Goal: Transaction & Acquisition: Download file/media

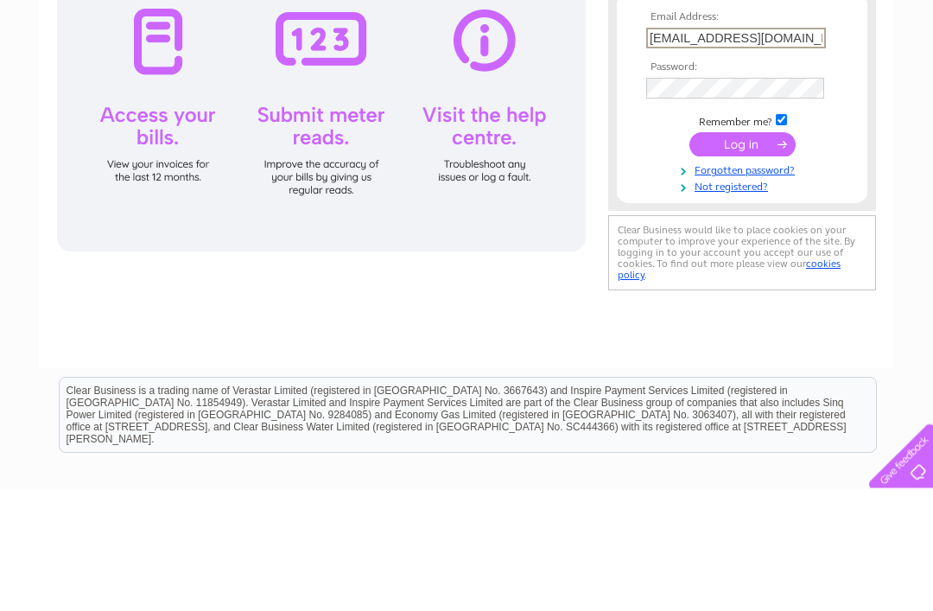
type input "margaretand10@gmail.com"
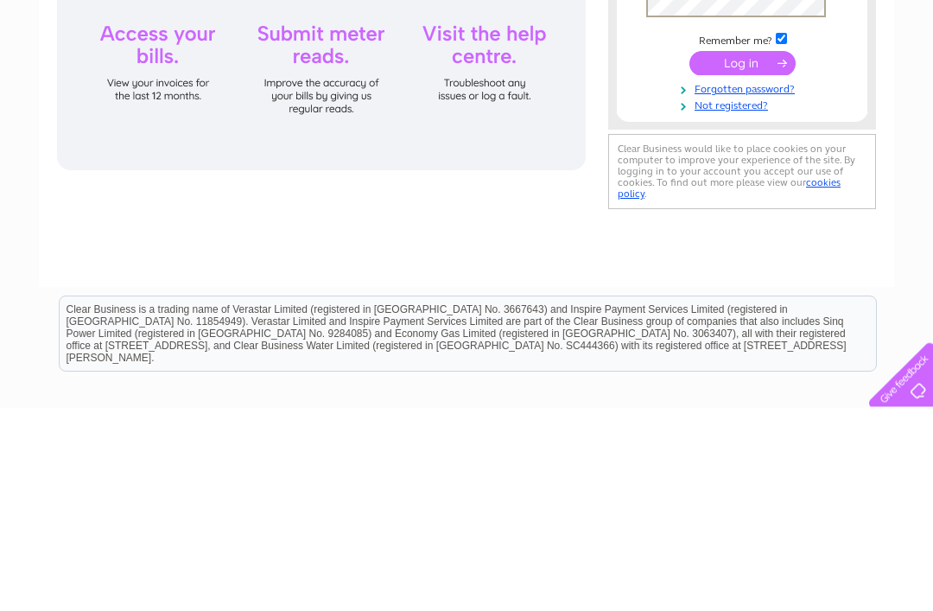
click at [766, 251] on td at bounding box center [742, 267] width 200 height 33
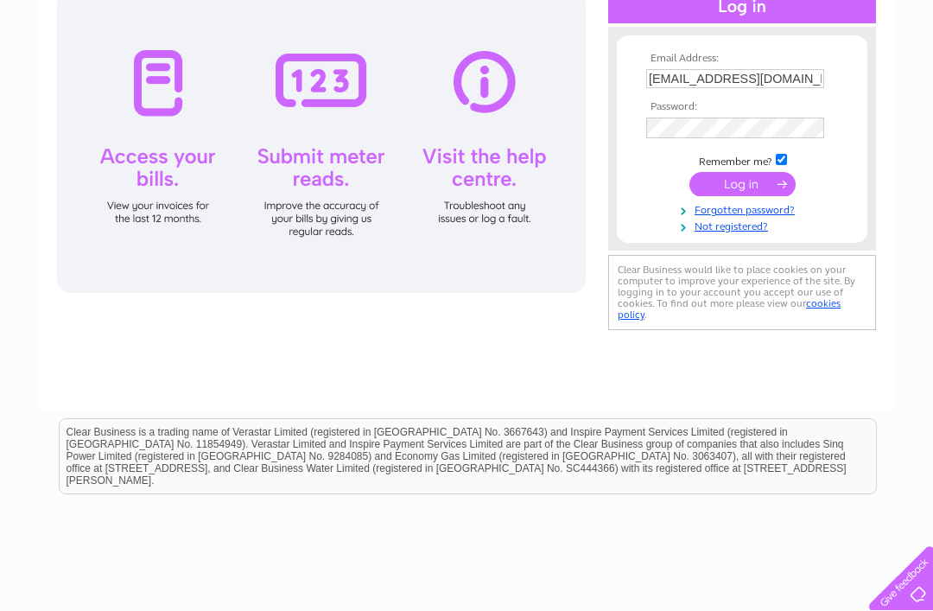
click at [746, 188] on input "submit" at bounding box center [743, 184] width 106 height 24
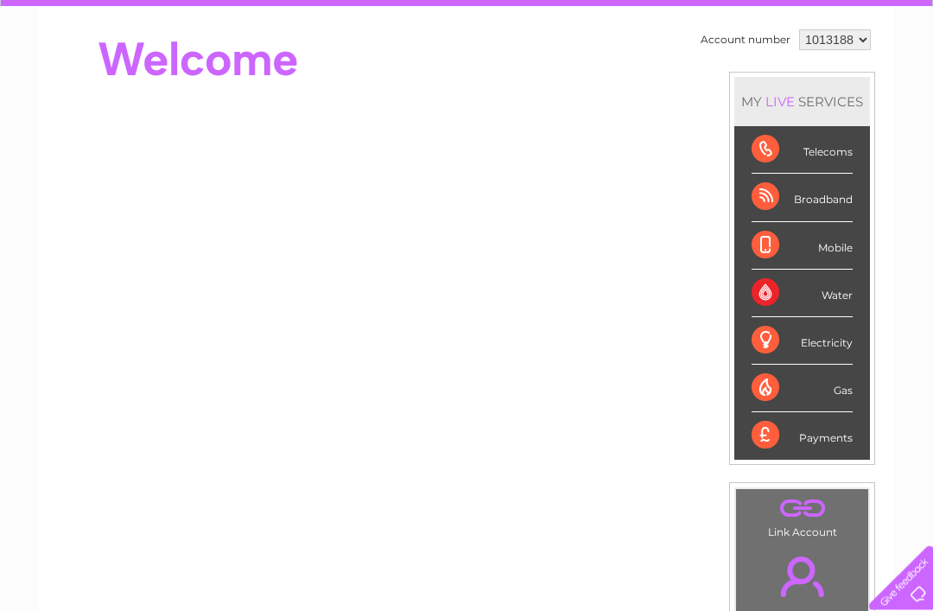
scroll to position [153, 0]
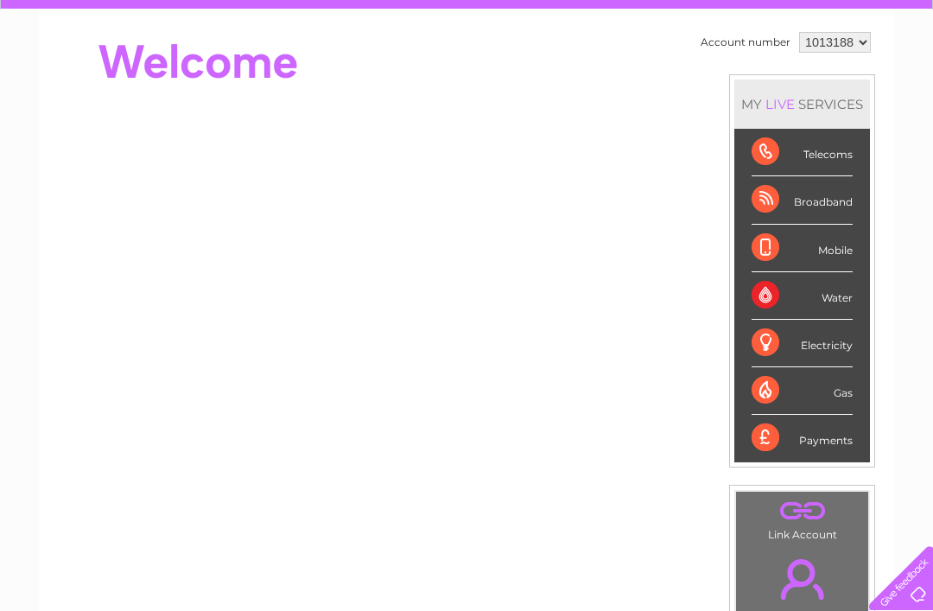
click at [838, 159] on div "Telecoms" at bounding box center [802, 153] width 101 height 48
click at [782, 151] on div "Telecoms" at bounding box center [802, 153] width 101 height 48
click at [818, 156] on div "Telecoms" at bounding box center [802, 153] width 101 height 48
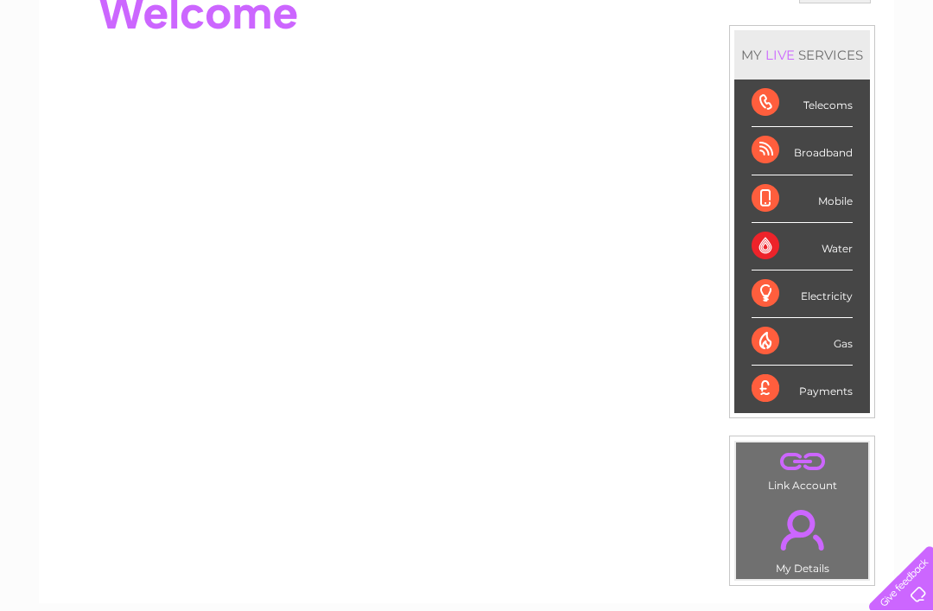
scroll to position [181, 0]
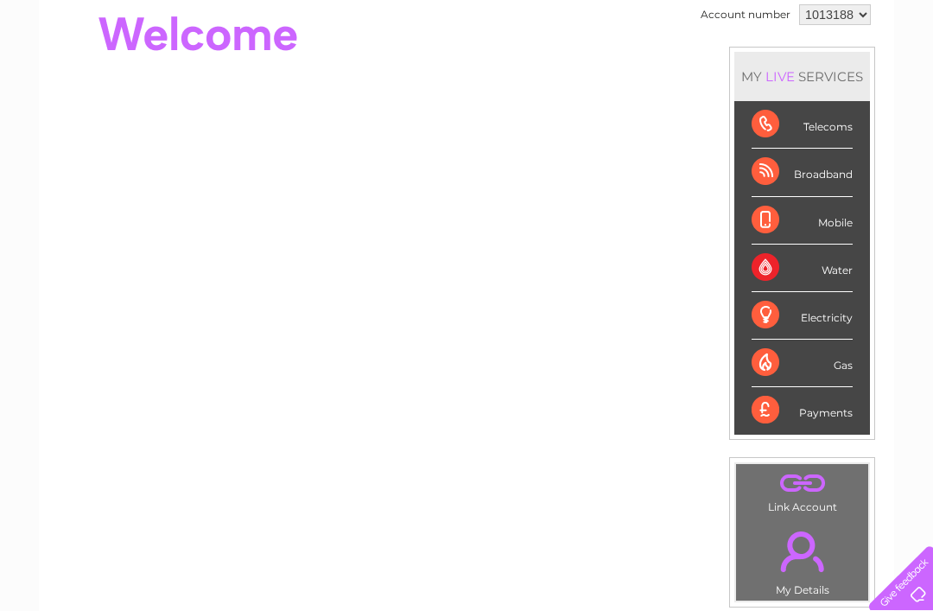
click at [795, 122] on div "Telecoms" at bounding box center [802, 125] width 101 height 48
click at [785, 128] on div "Telecoms" at bounding box center [802, 125] width 101 height 48
click at [862, 130] on li "Telecoms" at bounding box center [803, 125] width 136 height 48
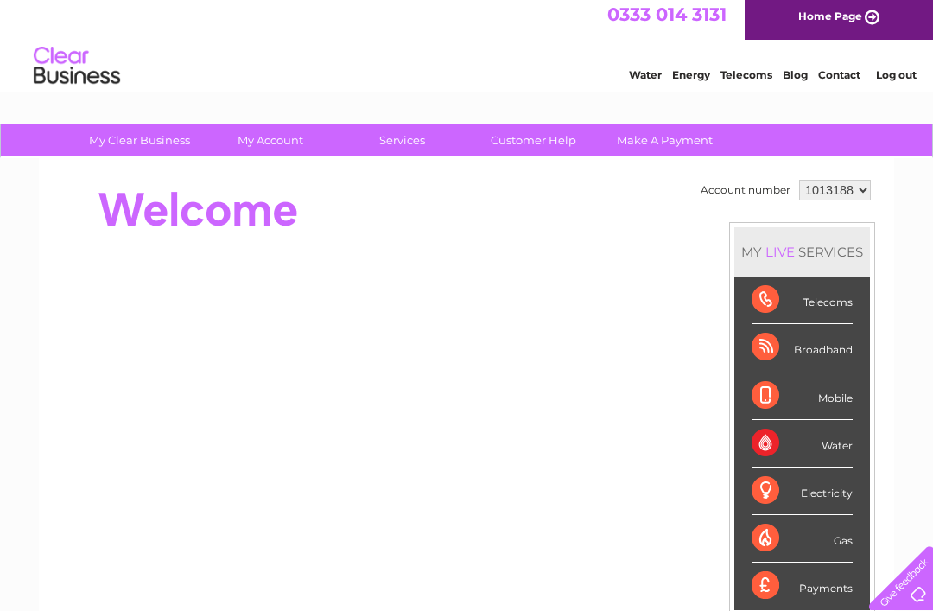
scroll to position [0, 0]
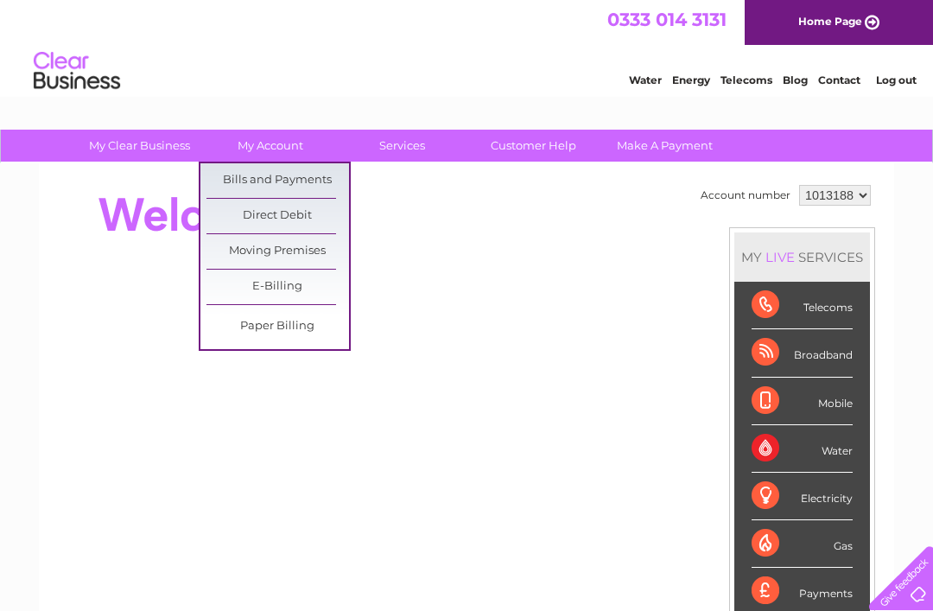
click at [293, 176] on link "Bills and Payments" at bounding box center [278, 180] width 143 height 35
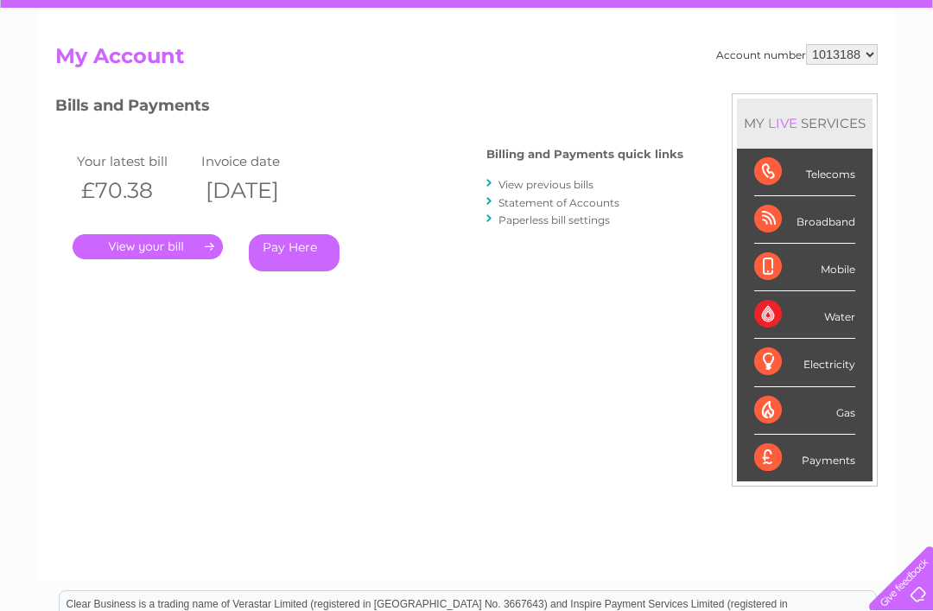
scroll to position [159, 0]
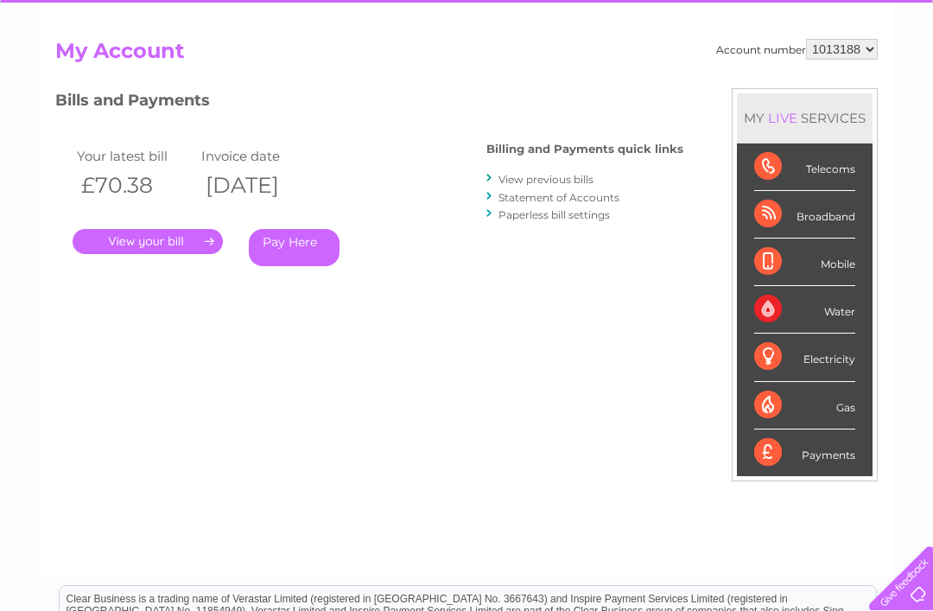
click at [174, 247] on link "." at bounding box center [148, 241] width 150 height 25
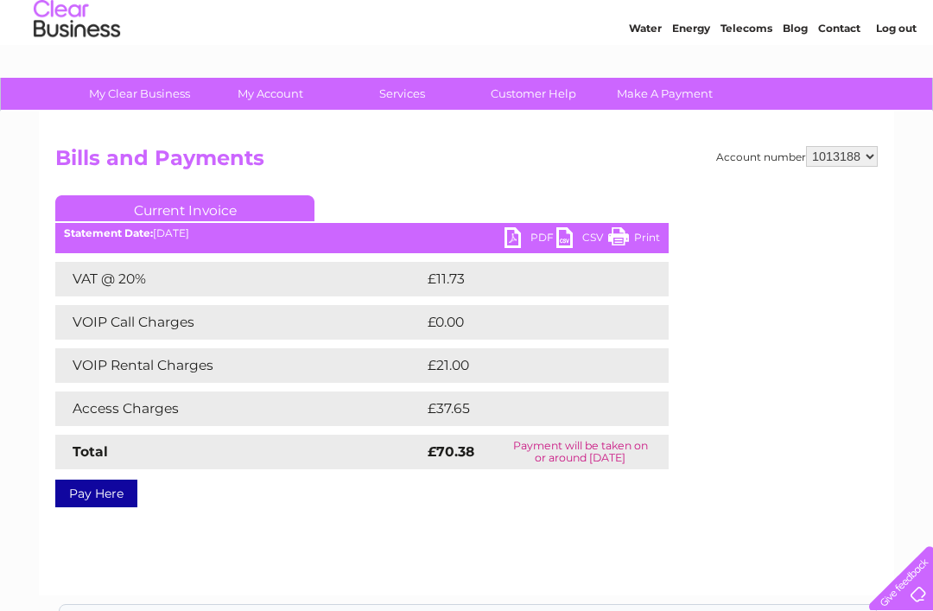
scroll to position [51, 0]
click at [557, 243] on link "CSV" at bounding box center [583, 240] width 52 height 25
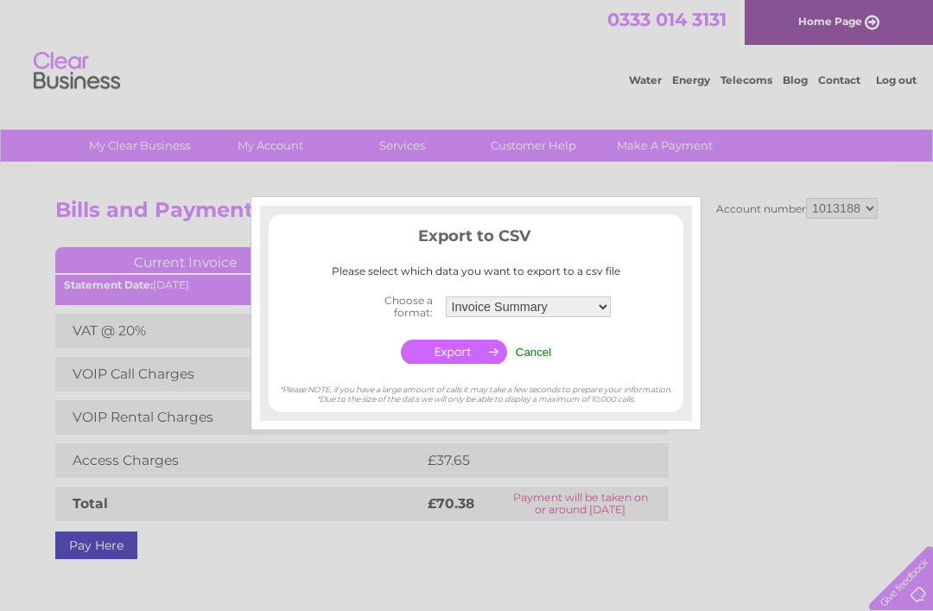
click at [750, 289] on div at bounding box center [466, 305] width 933 height 611
click at [798, 431] on div at bounding box center [466, 305] width 933 height 611
click at [507, 524] on div at bounding box center [466, 305] width 933 height 611
click at [706, 271] on div at bounding box center [466, 305] width 933 height 611
click at [544, 351] on input "Cancel" at bounding box center [534, 352] width 36 height 13
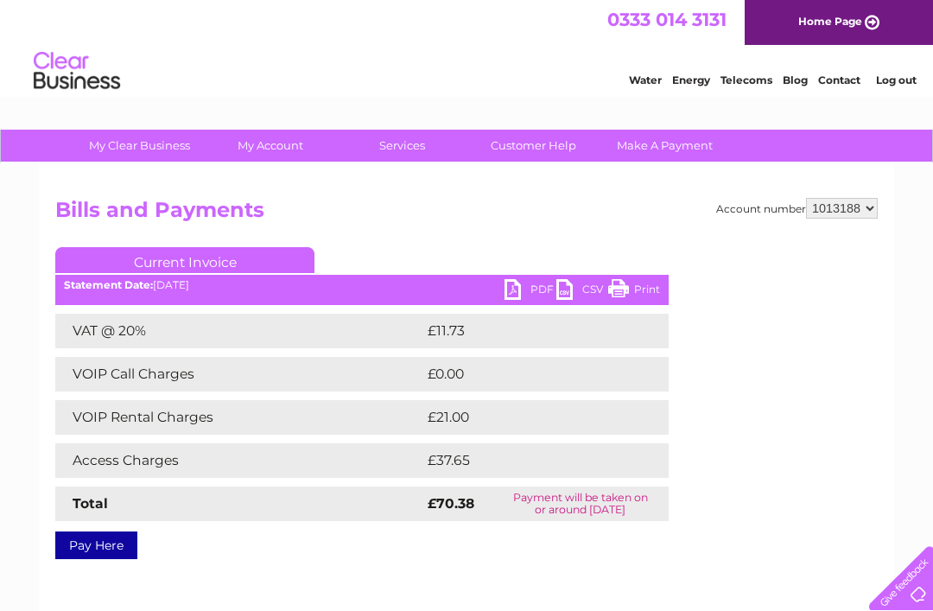
click at [491, 418] on td "£21.00" at bounding box center [527, 417] width 209 height 35
click at [460, 417] on td "£21.00" at bounding box center [527, 417] width 209 height 35
click at [512, 289] on link "PDF" at bounding box center [531, 291] width 52 height 25
click at [514, 296] on link "PDF" at bounding box center [531, 291] width 52 height 25
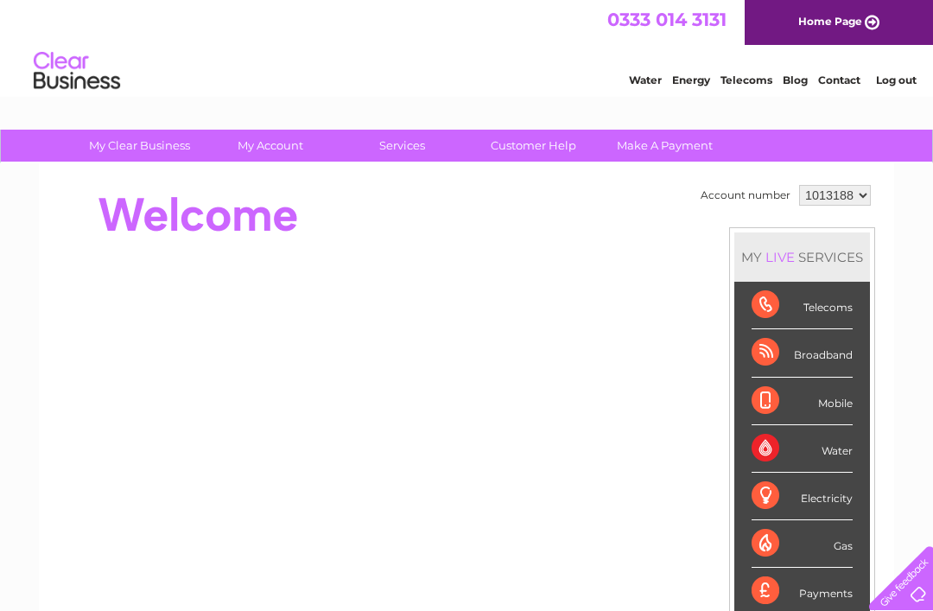
click at [834, 304] on div "Telecoms" at bounding box center [802, 306] width 101 height 48
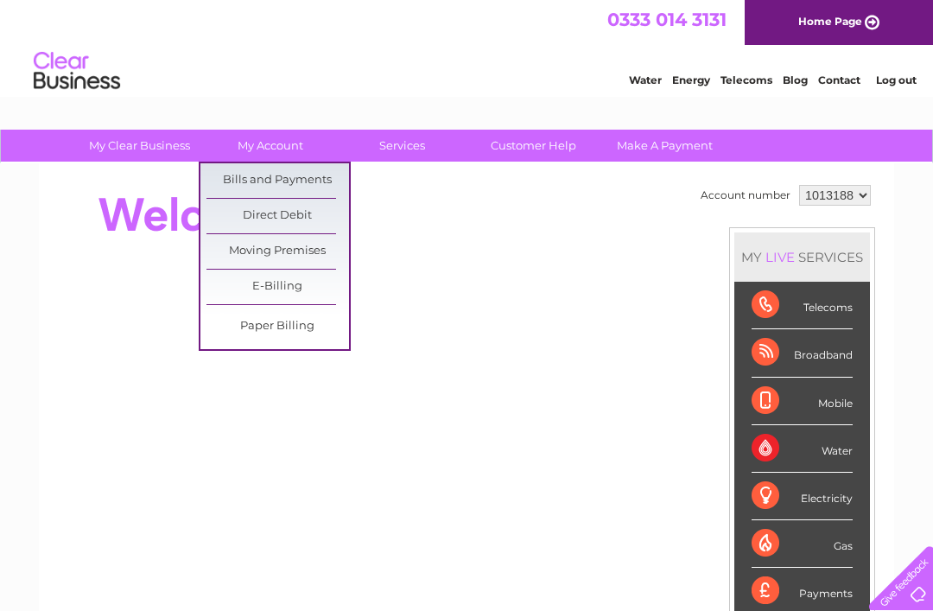
click at [303, 175] on link "Bills and Payments" at bounding box center [278, 180] width 143 height 35
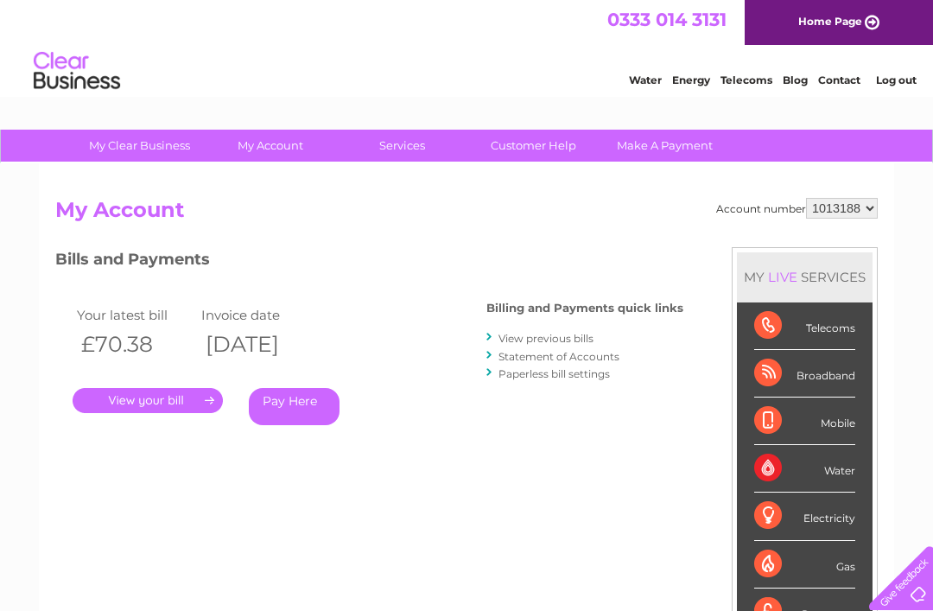
click at [599, 0] on div "0333 014 3131 Home Page" at bounding box center [466, 22] width 933 height 45
